Goal: Task Accomplishment & Management: Manage account settings

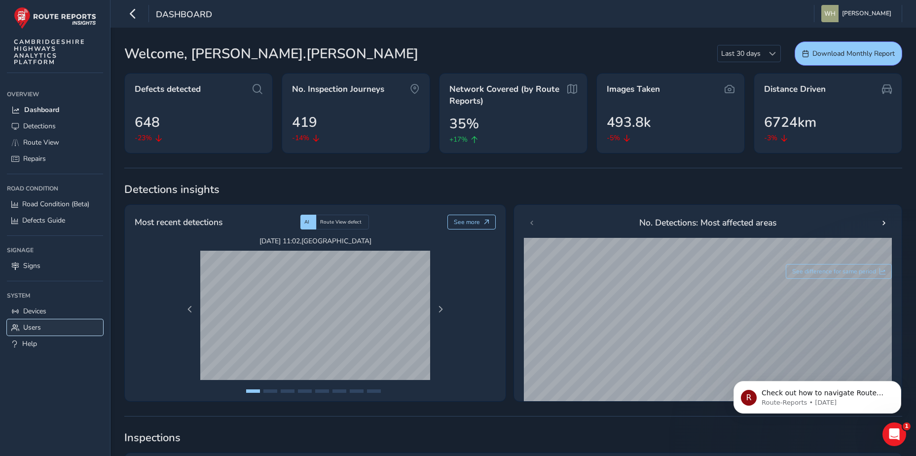
click at [45, 329] on link "Users" at bounding box center [55, 327] width 96 height 16
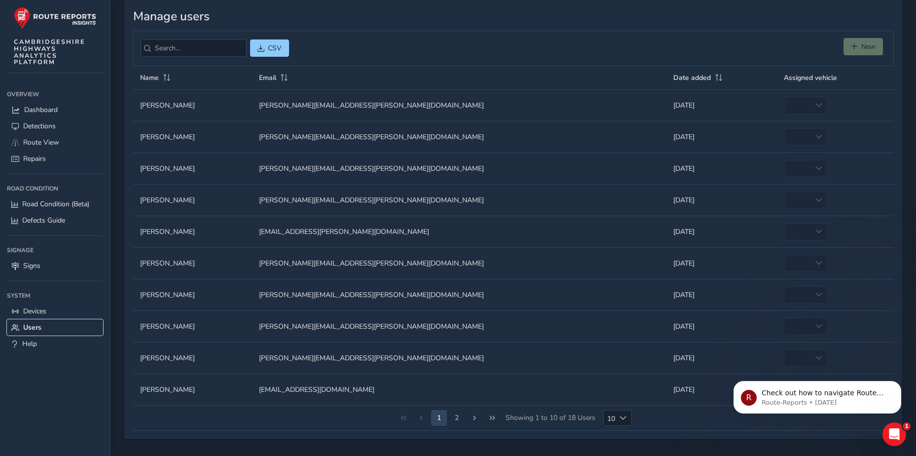
scroll to position [52, 0]
click at [455, 415] on button "2" at bounding box center [457, 417] width 16 height 16
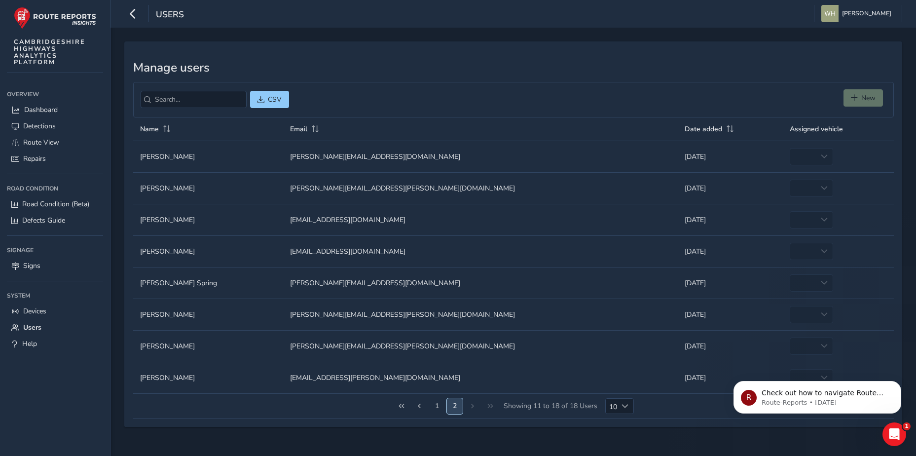
scroll to position [0, 0]
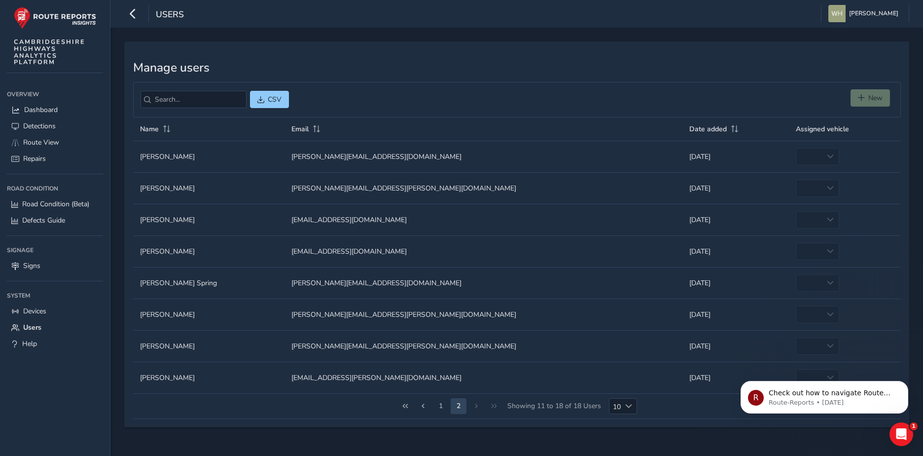
click at [476, 404] on div "1 2 Showing 11 to 18 of 18 Users 10 10" at bounding box center [517, 406] width 768 height 25
click at [437, 404] on button "1" at bounding box center [441, 406] width 16 height 16
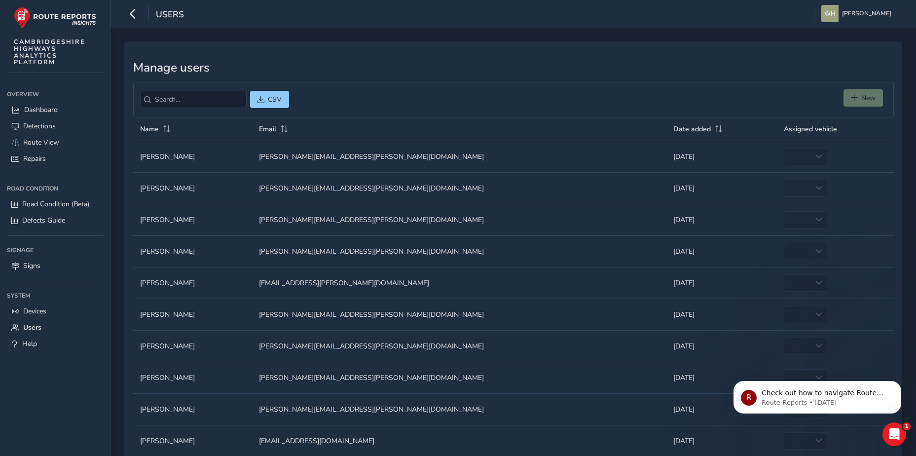
click at [676, 75] on div "Manage users CSV New Name Email Date added Assigned vehicle Name Name [PERSON_N…" at bounding box center [513, 265] width 778 height 449
click at [853, 103] on div "New" at bounding box center [864, 99] width 43 height 21
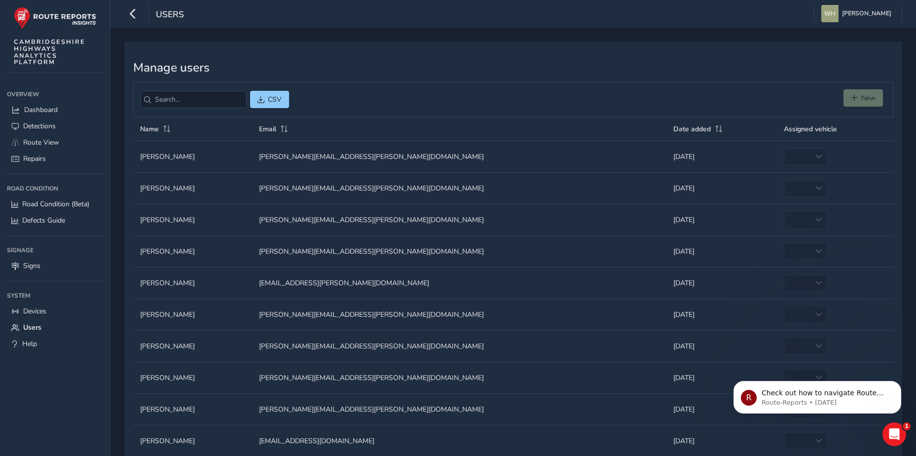
click at [853, 103] on div "New" at bounding box center [864, 99] width 43 height 21
click at [46, 323] on link "Users" at bounding box center [55, 327] width 96 height 16
click at [862, 96] on div "New" at bounding box center [864, 99] width 43 height 21
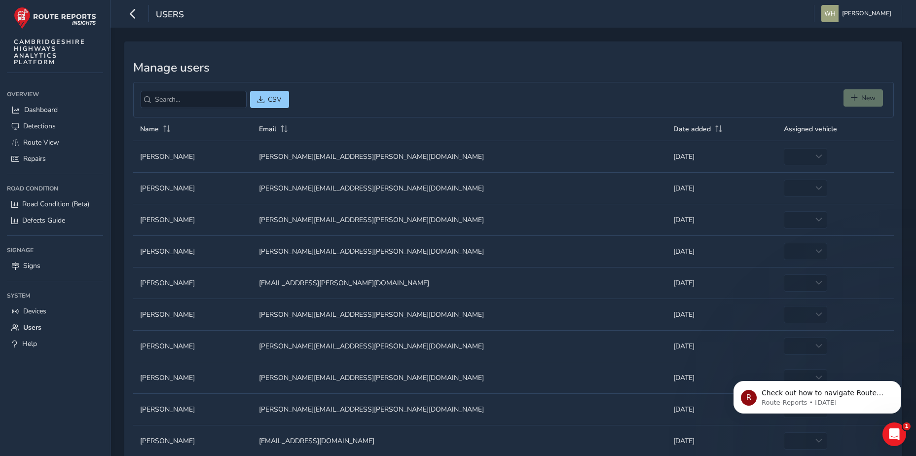
click at [862, 96] on div "New" at bounding box center [864, 99] width 43 height 21
click at [730, 96] on div "CSV New" at bounding box center [513, 100] width 760 height 36
click at [192, 98] on input "search" at bounding box center [194, 99] width 106 height 17
click at [35, 315] on span "Devices" at bounding box center [34, 310] width 23 height 9
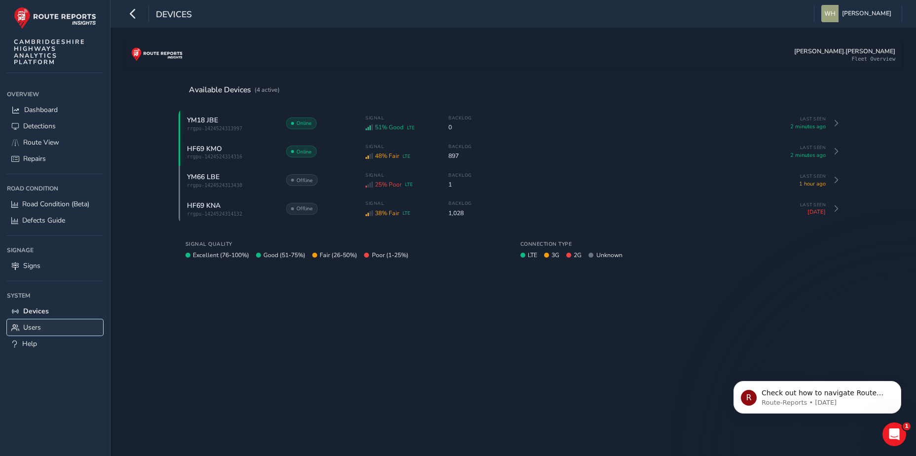
click at [38, 328] on span "Users" at bounding box center [32, 327] width 18 height 9
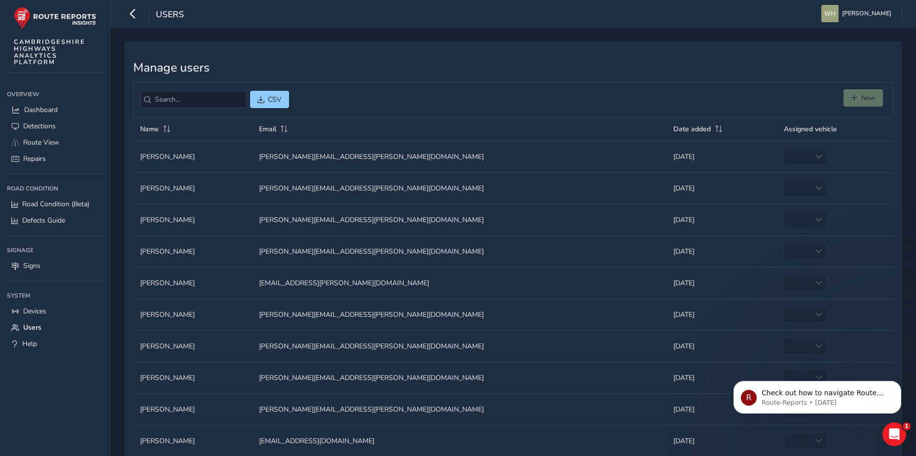
click at [862, 101] on div "New" at bounding box center [864, 99] width 43 height 21
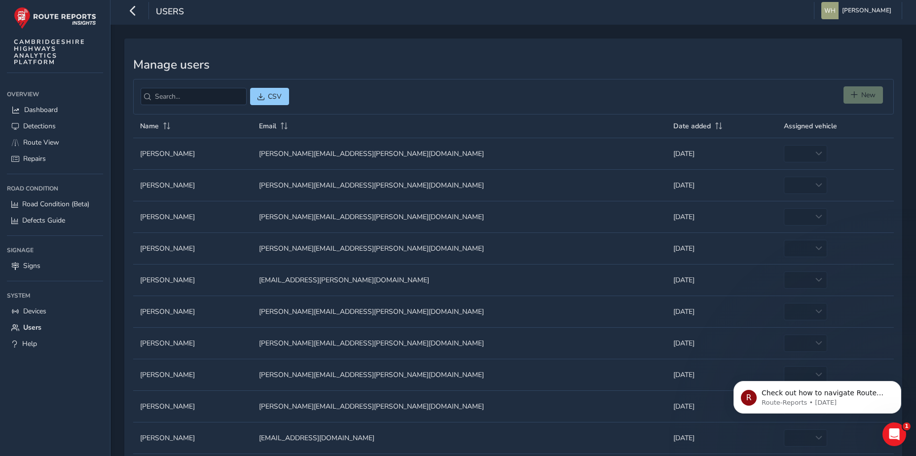
click at [457, 415] on tbody "Name Name [PERSON_NAME] Email Email [PERSON_NAME][EMAIL_ADDRESS][PERSON_NAME][D…" at bounding box center [513, 296] width 760 height 316
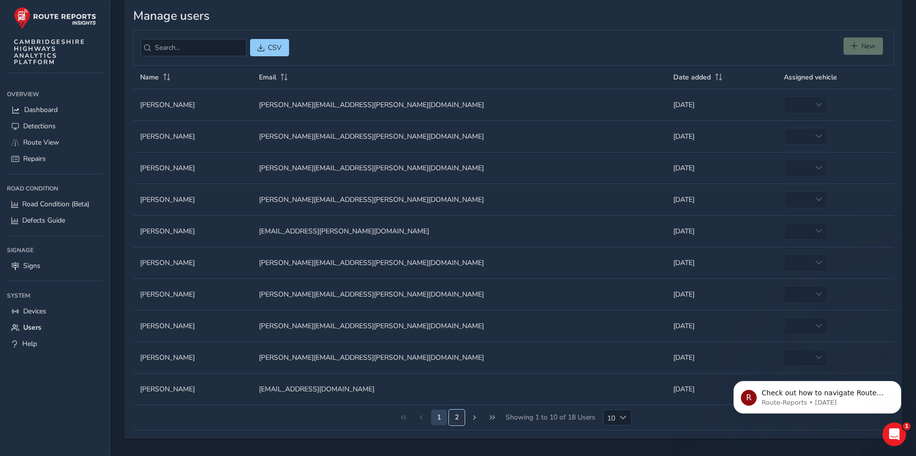
click at [462, 415] on button "2" at bounding box center [457, 417] width 16 height 16
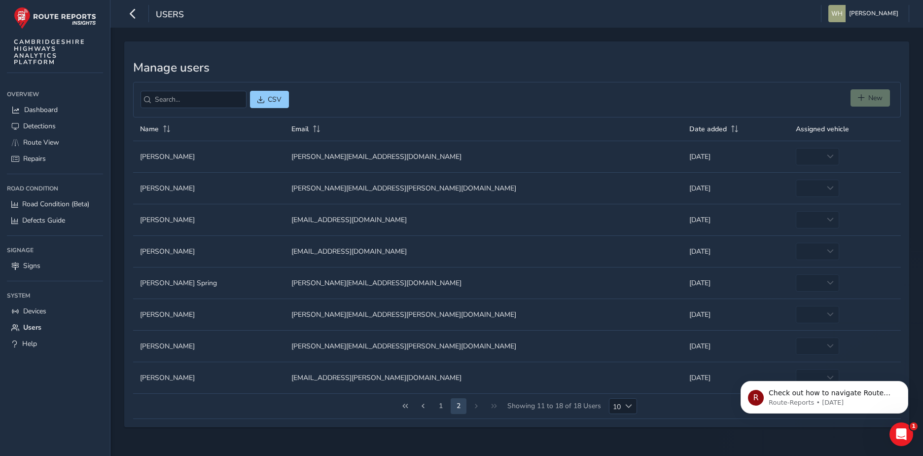
click at [473, 405] on div "1 2 Showing 11 to 18 of 18 Users 10 10" at bounding box center [517, 406] width 768 height 25
click at [477, 405] on div "1 2 Showing 11 to 18 of 18 Users 10 10" at bounding box center [517, 406] width 768 height 25
click at [444, 406] on button "1" at bounding box center [441, 406] width 16 height 16
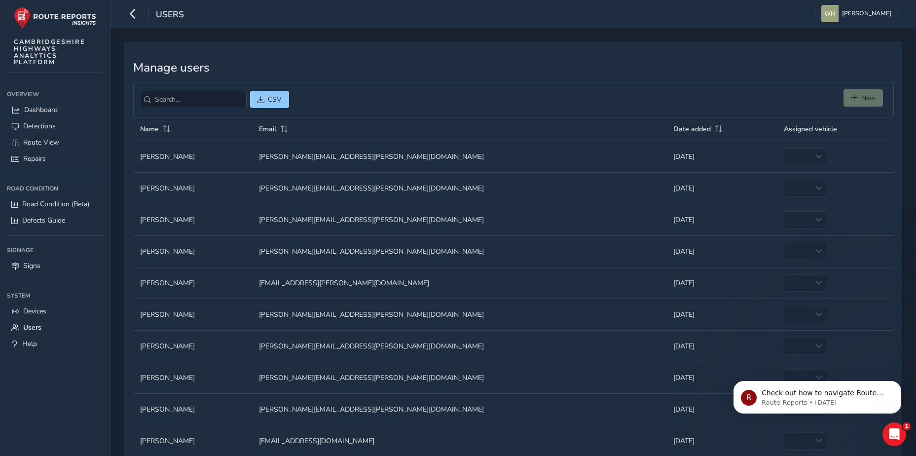
click at [872, 93] on div "New" at bounding box center [864, 99] width 43 height 21
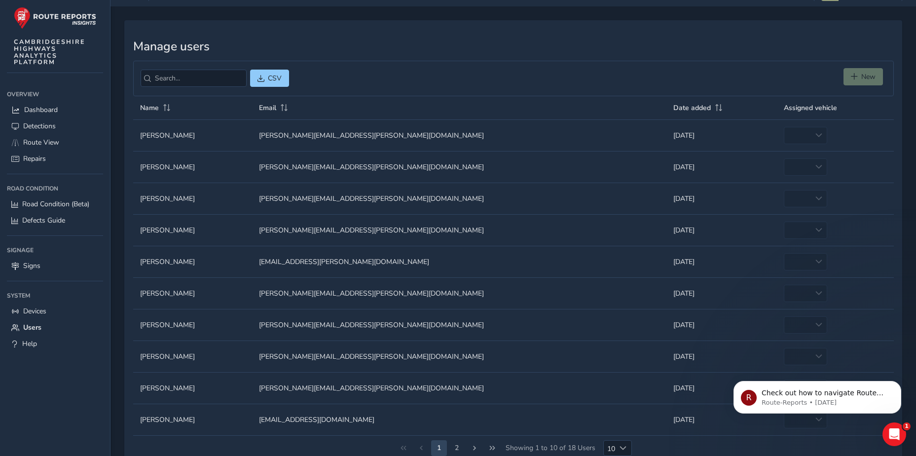
scroll to position [52, 0]
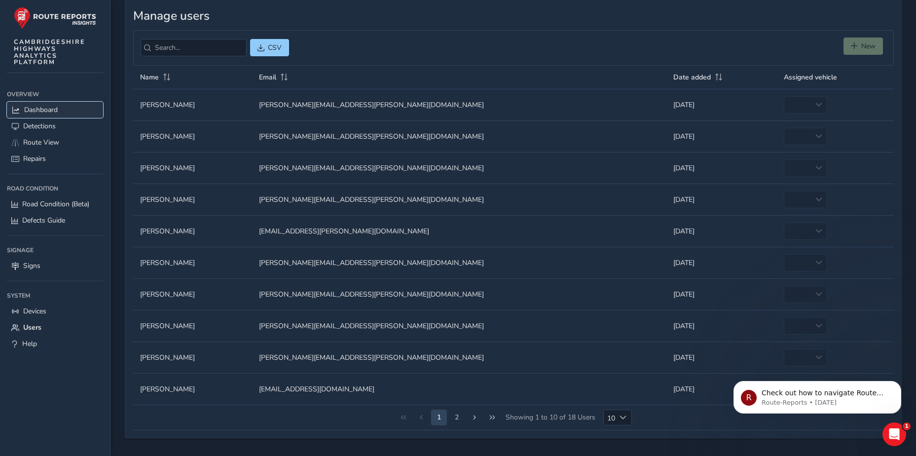
click at [39, 112] on span "Dashboard" at bounding box center [41, 109] width 34 height 9
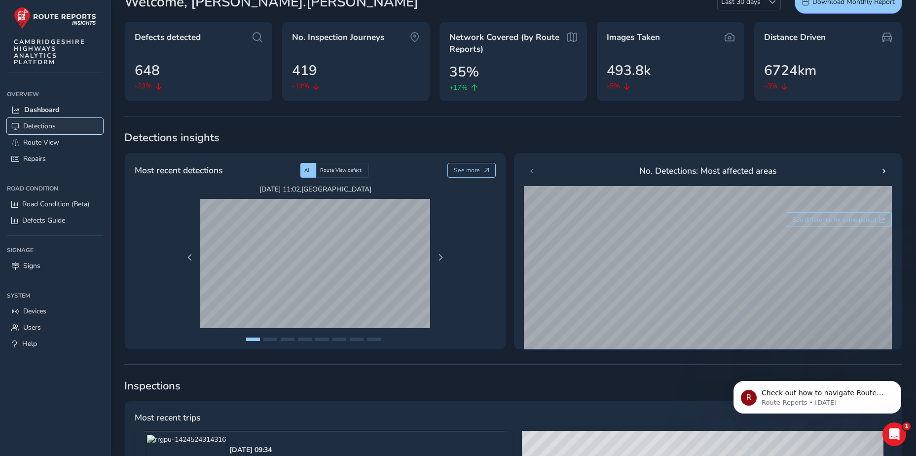
click at [43, 128] on span "Detections" at bounding box center [39, 125] width 33 height 9
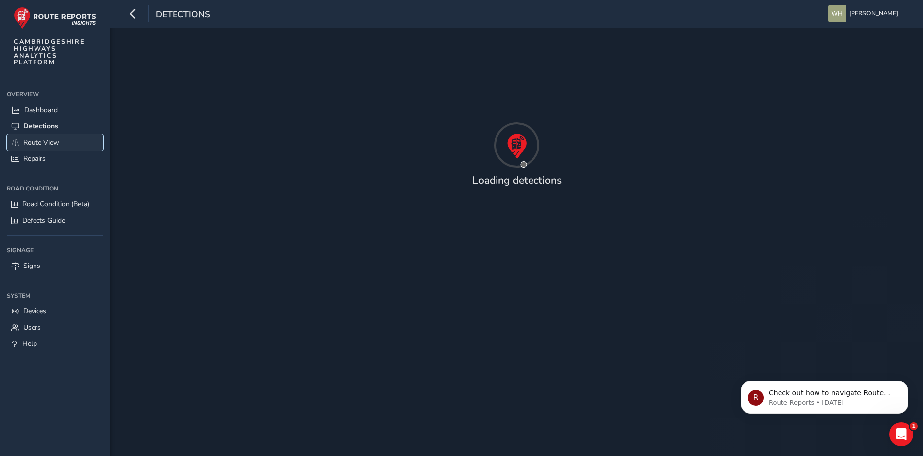
click at [48, 141] on span "Route View" at bounding box center [41, 142] width 36 height 9
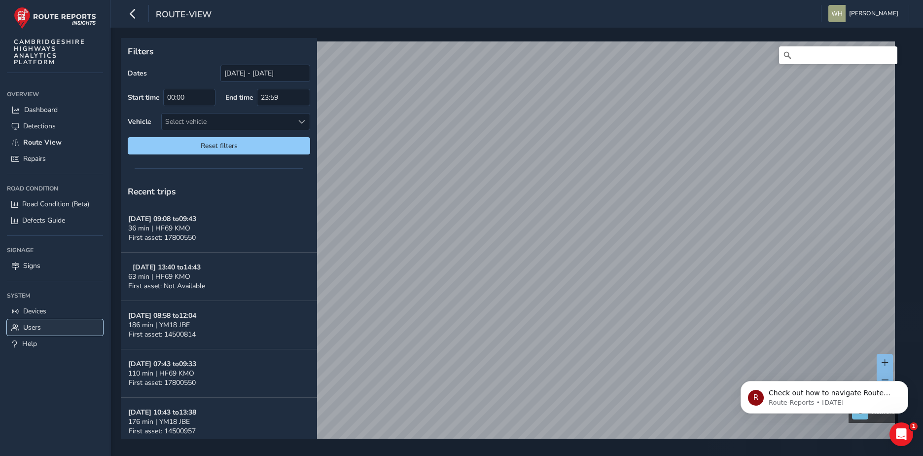
click at [22, 325] on link "Users" at bounding box center [55, 327] width 96 height 16
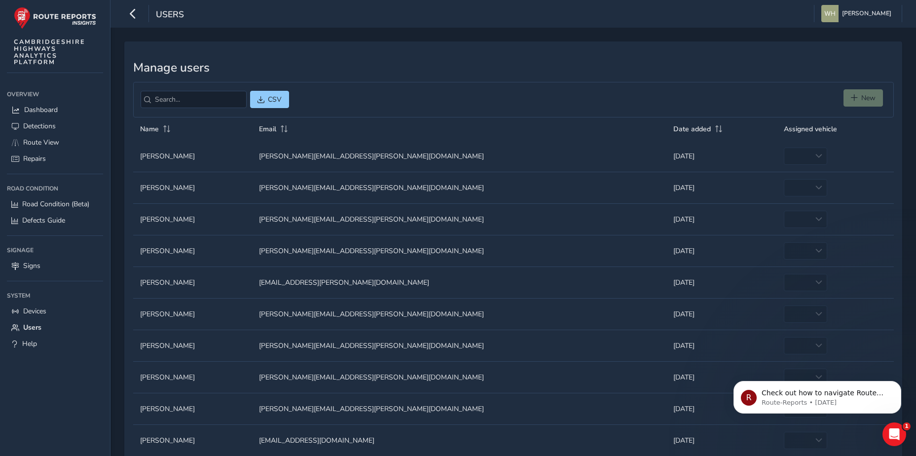
click at [863, 96] on div "New" at bounding box center [864, 99] width 43 height 21
click at [871, 13] on span "[PERSON_NAME]" at bounding box center [866, 13] width 49 height 17
click at [717, 61] on h3 "Manage users" at bounding box center [513, 68] width 760 height 14
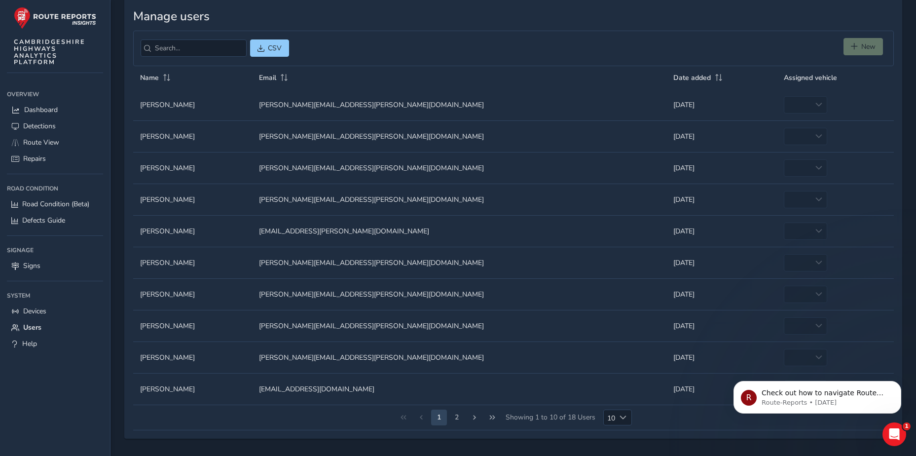
scroll to position [44, 0]
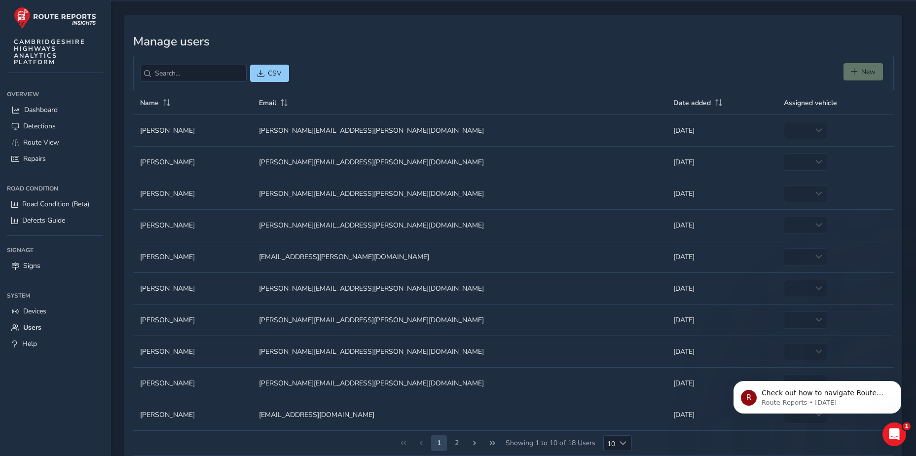
scroll to position [49, 0]
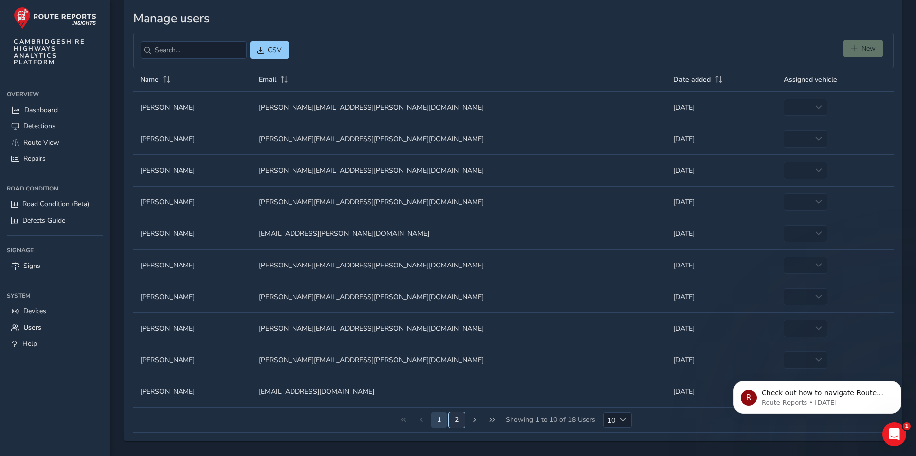
click at [458, 417] on button "2" at bounding box center [457, 420] width 16 height 16
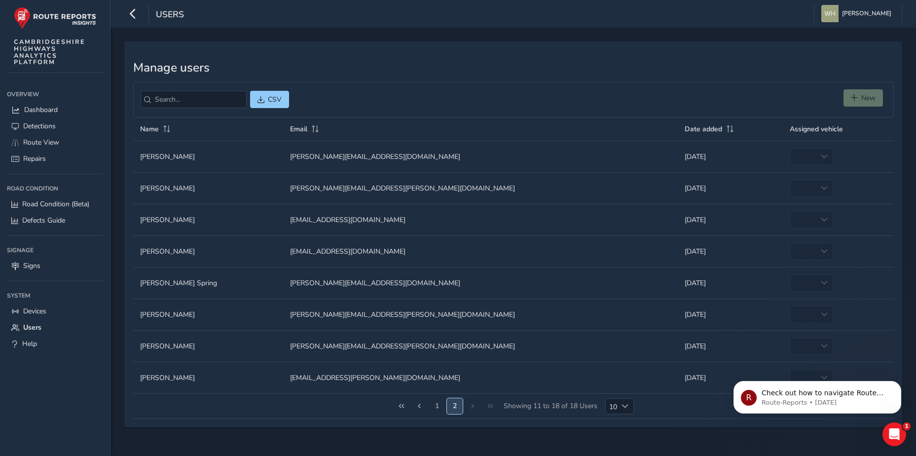
scroll to position [0, 0]
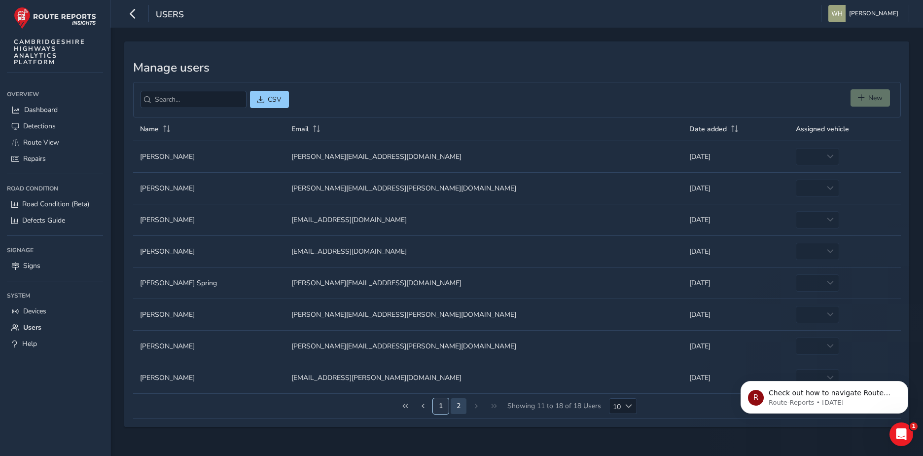
click at [440, 404] on button "1" at bounding box center [441, 406] width 16 height 16
